Goal: Navigation & Orientation: Find specific page/section

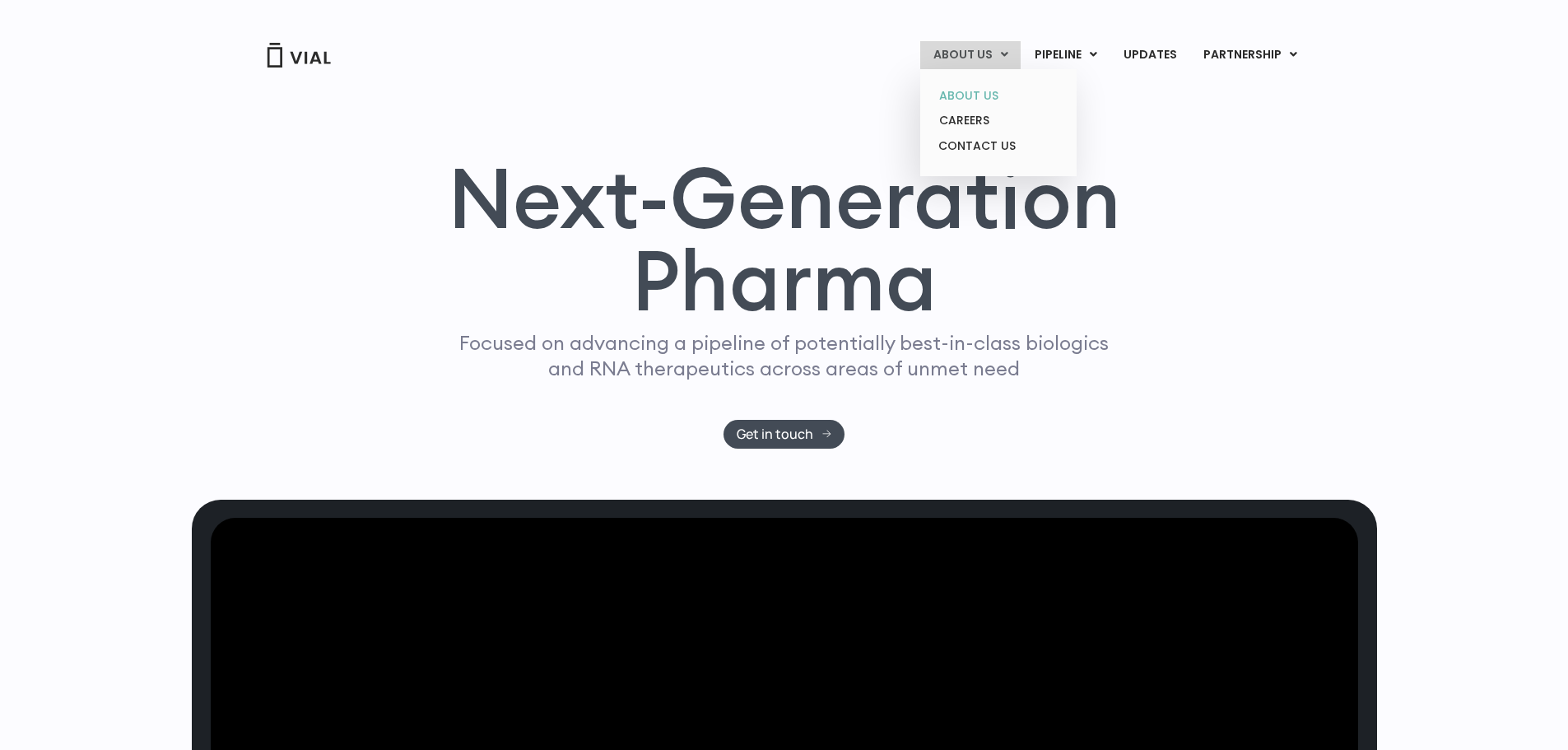
click at [980, 96] on link "ABOUT US" at bounding box center [997, 96] width 144 height 25
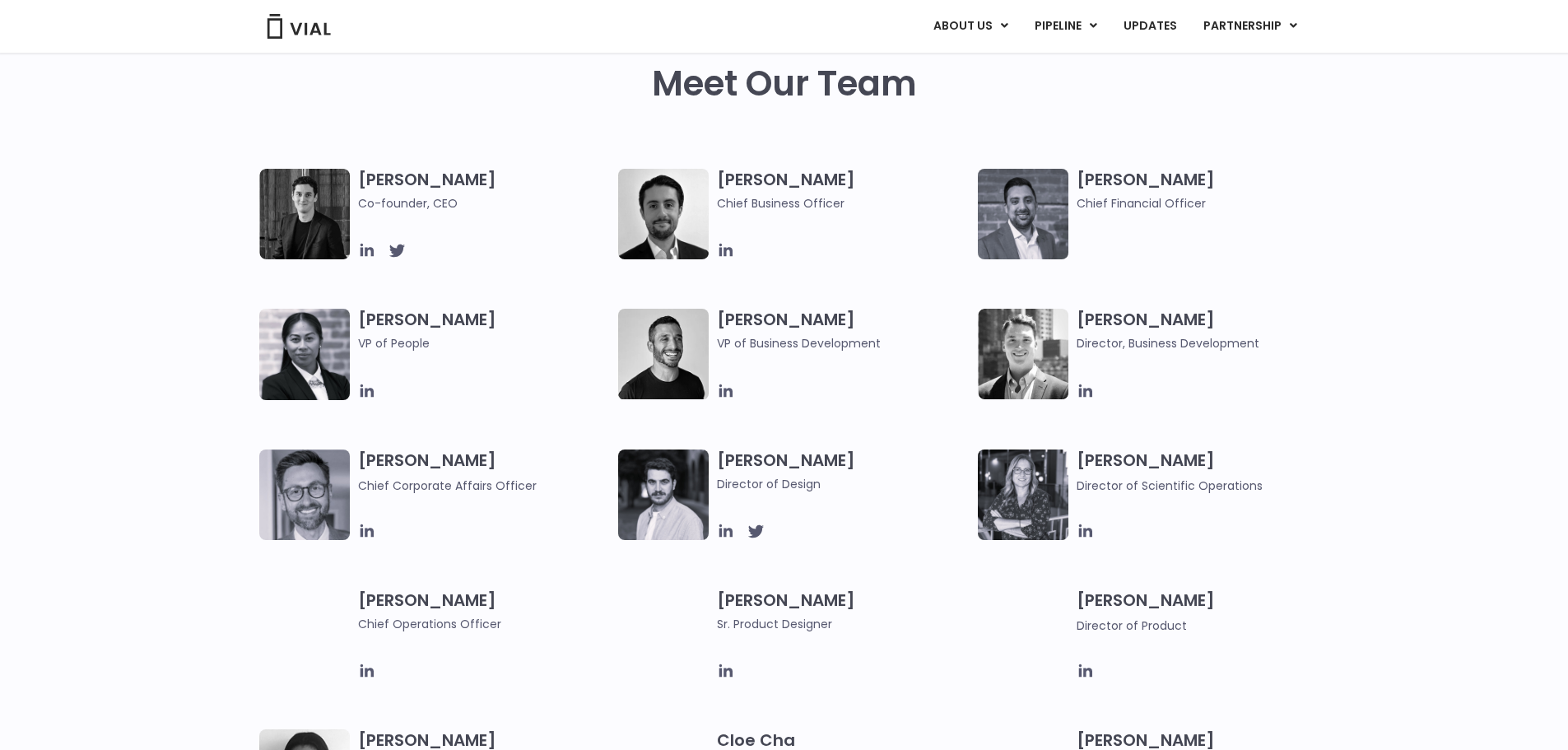
scroll to position [796, 0]
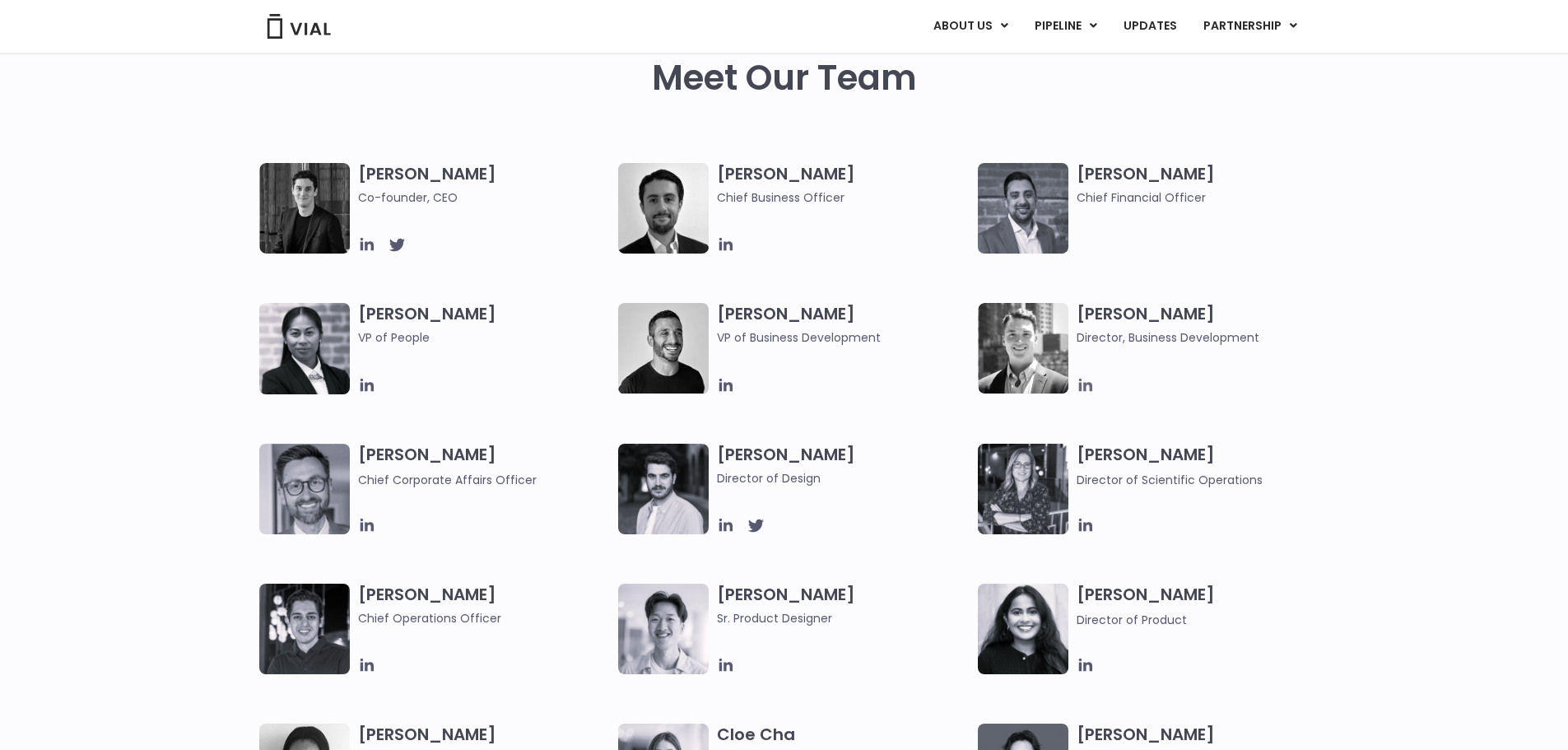
click at [1087, 384] on icon at bounding box center [1085, 385] width 13 height 13
click at [723, 384] on icon at bounding box center [726, 385] width 18 height 18
click at [725, 250] on icon at bounding box center [726, 244] width 13 height 13
click at [1035, 208] on img at bounding box center [1022, 208] width 90 height 91
click at [1075, 233] on div "[PERSON_NAME] Chief Financial Officer" at bounding box center [1157, 208] width 359 height 91
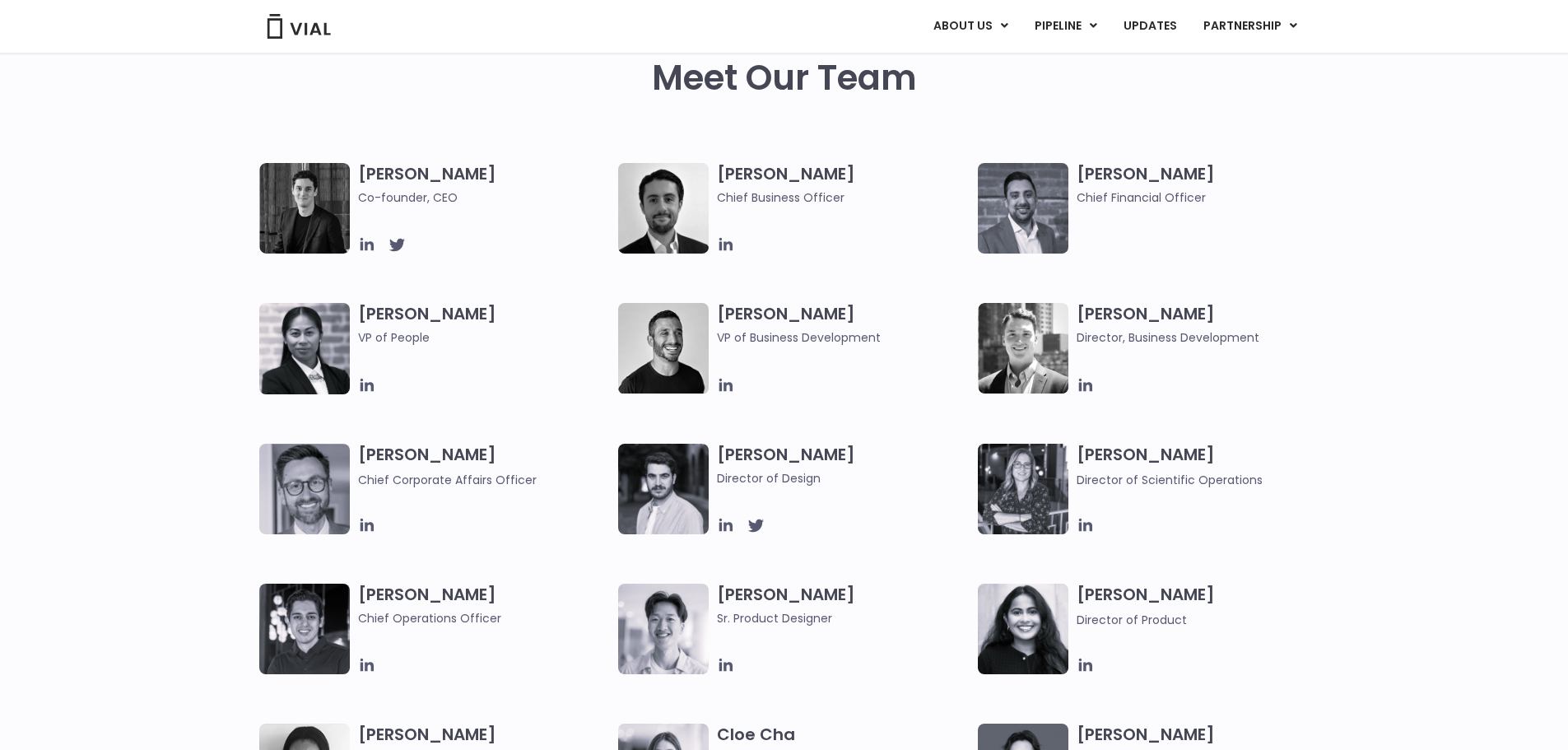
click at [1121, 178] on h3 "[PERSON_NAME] Chief Financial Officer" at bounding box center [1202, 185] width 253 height 44
click at [1317, 225] on div "[PERSON_NAME] Chief Financial Officer" at bounding box center [1206, 208] width 261 height 91
click at [373, 388] on icon at bounding box center [366, 385] width 13 height 13
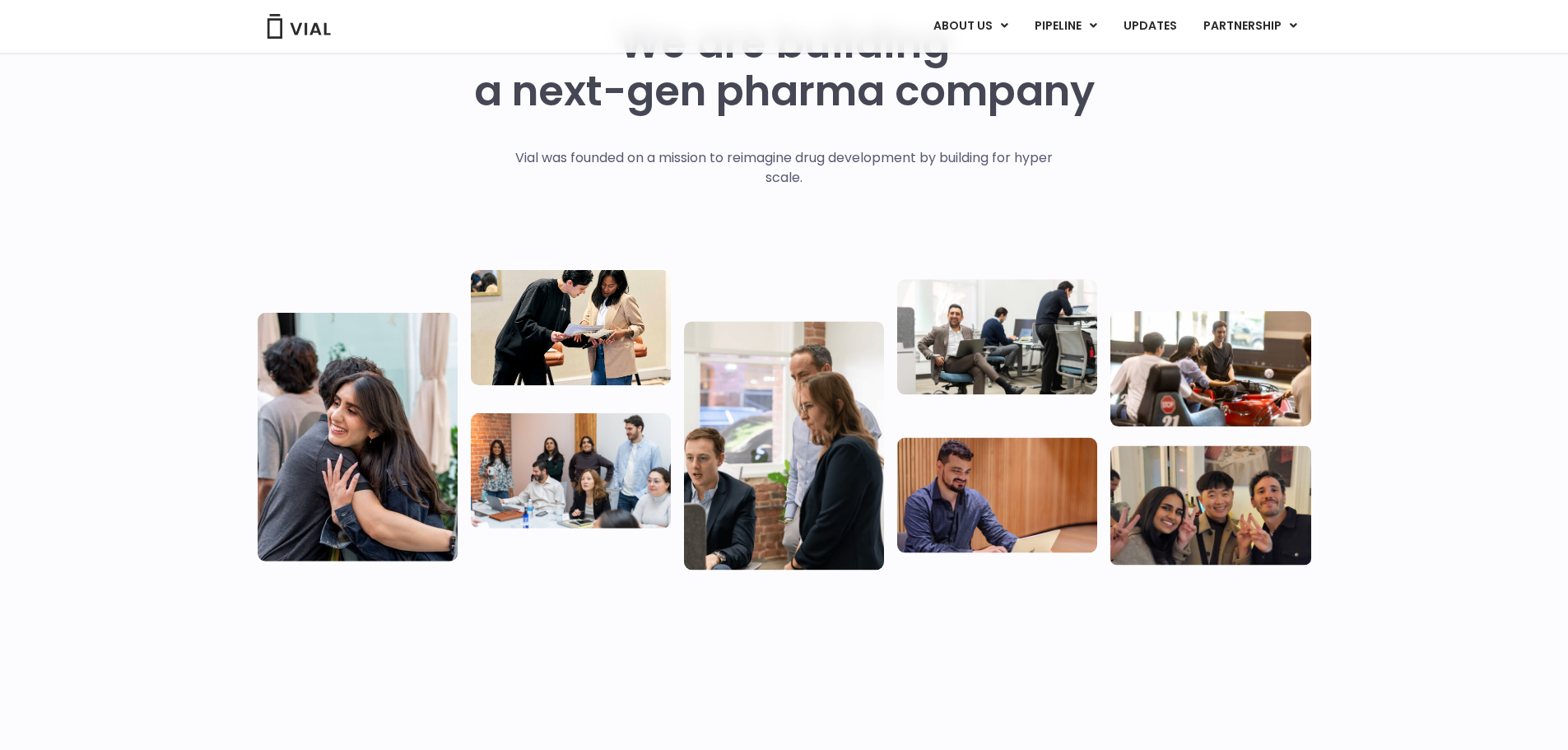
scroll to position [0, 0]
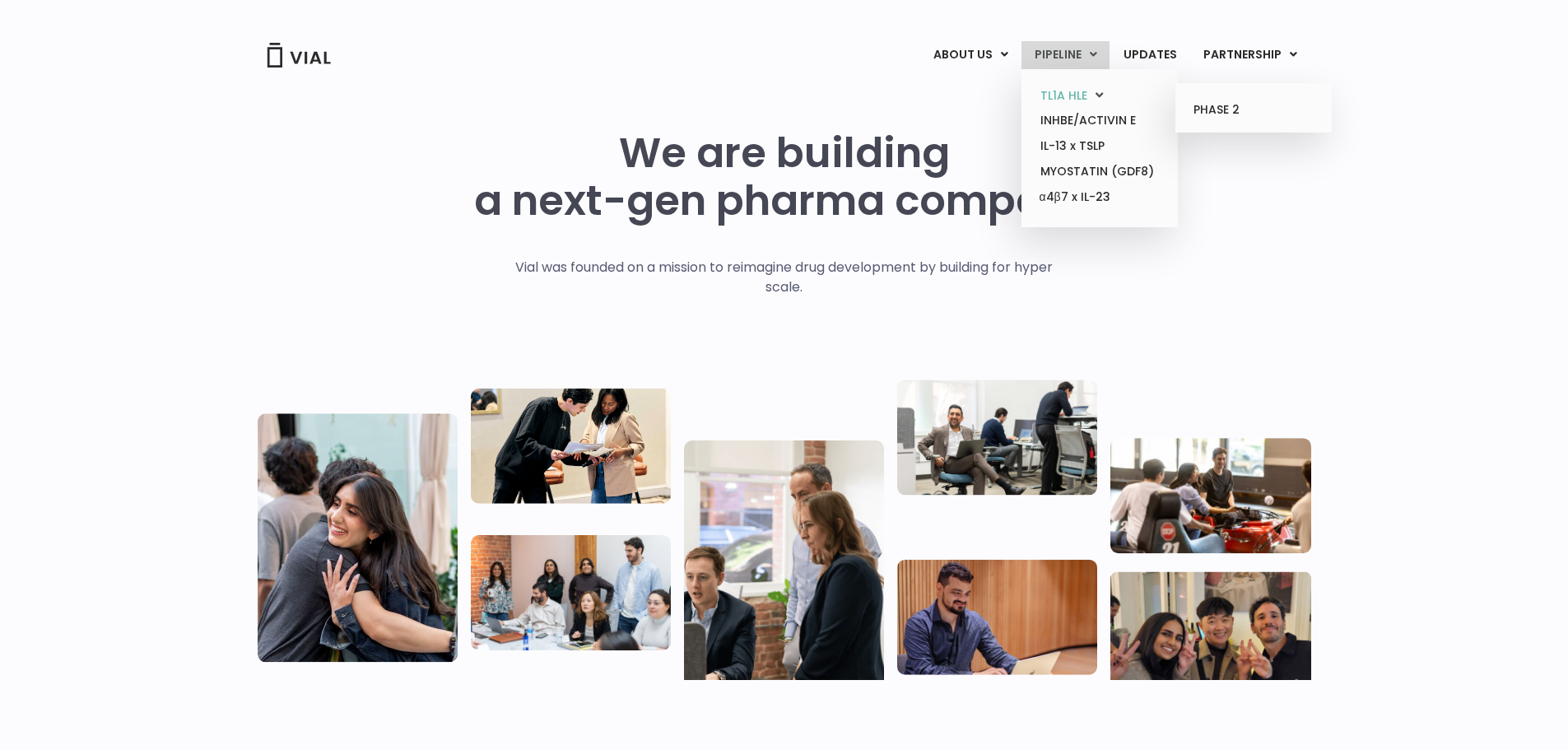
click at [1084, 96] on link "TL1A HLE" at bounding box center [1098, 96] width 144 height 25
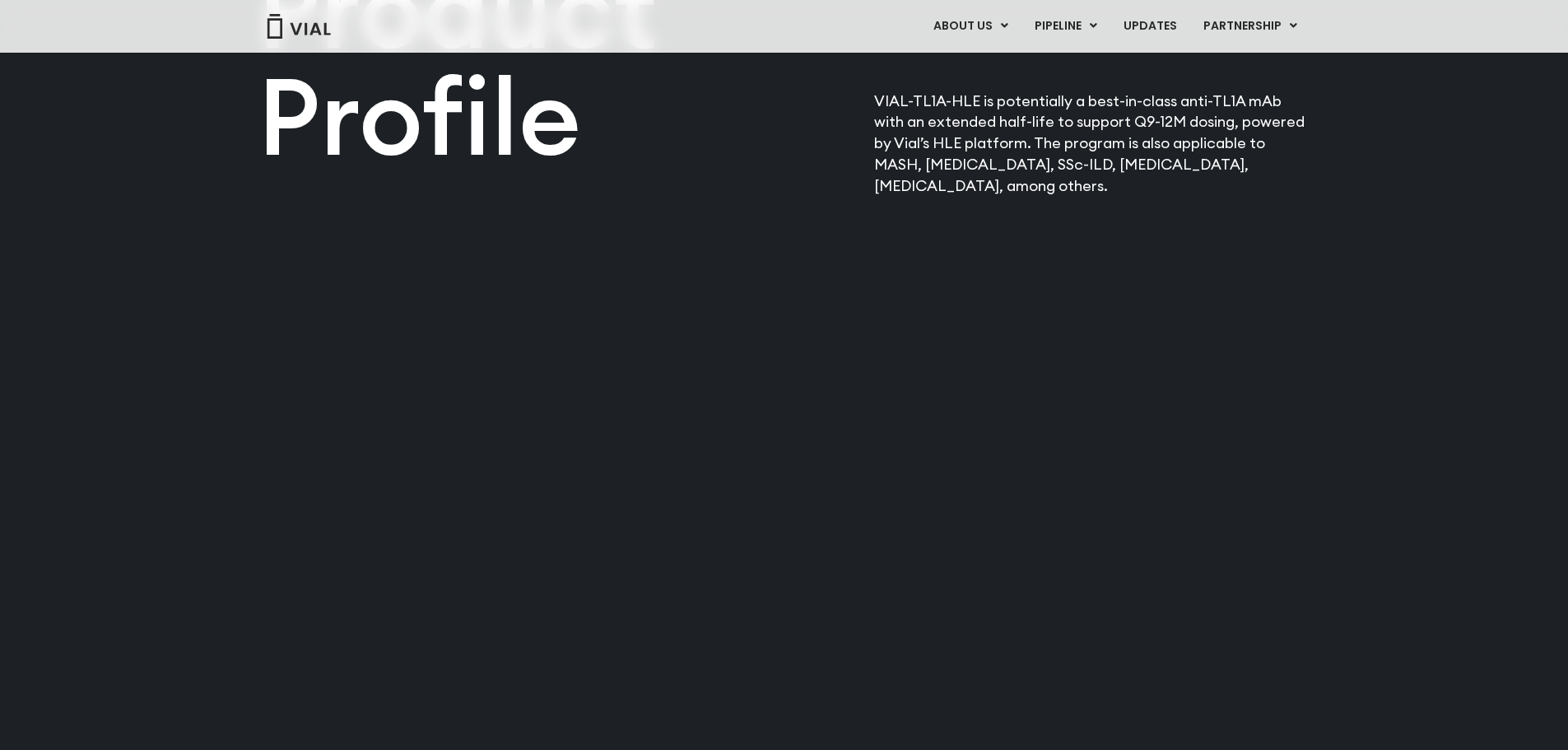
scroll to position [2113, 0]
